Goal: Task Accomplishment & Management: Use online tool/utility

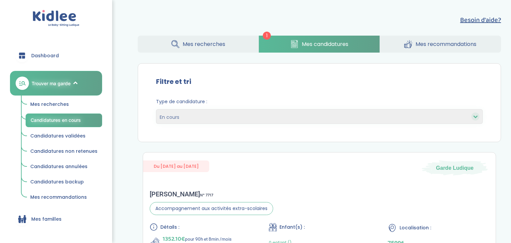
click at [289, 43] on link "Mes candidatures" at bounding box center [319, 44] width 121 height 17
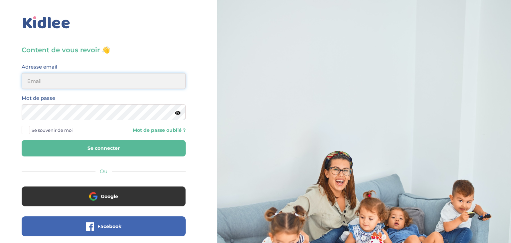
click at [81, 80] on input "email" at bounding box center [104, 81] width 164 height 16
type input "sarrakedjbour@gmail.com"
click at [22, 140] on button "Se connecter" at bounding box center [104, 148] width 164 height 16
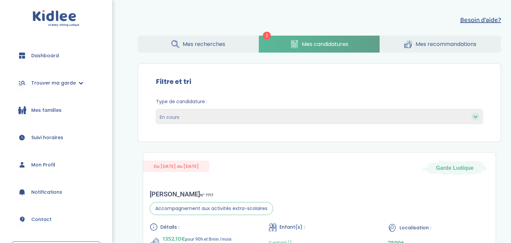
click at [318, 41] on span "Mes candidatures" at bounding box center [325, 44] width 47 height 8
click at [54, 86] on link "Trouver ma garde" at bounding box center [56, 83] width 92 height 24
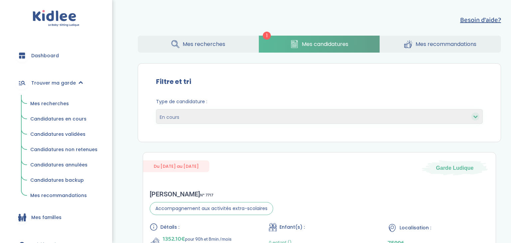
click at [45, 104] on span "Mes recherches" at bounding box center [49, 103] width 39 height 7
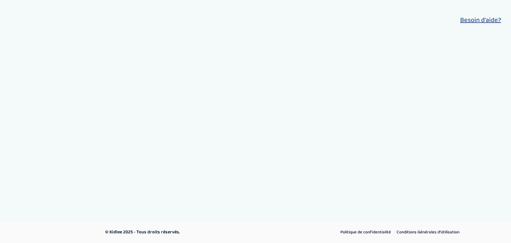
select select "salary_desc"
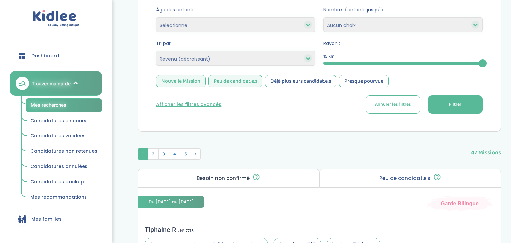
scroll to position [129, 0]
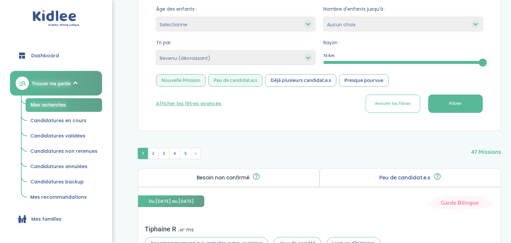
click at [455, 104] on span "Filtrer" at bounding box center [455, 103] width 12 height 7
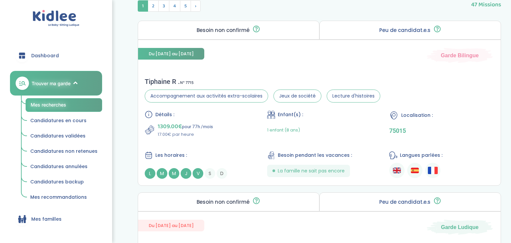
scroll to position [0, 0]
